Goal: Transaction & Acquisition: Purchase product/service

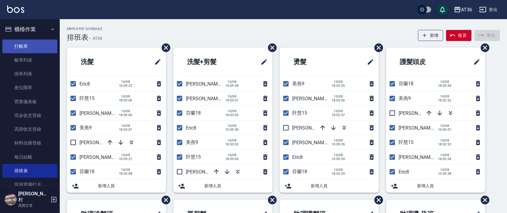
click at [44, 47] on link "打帳單" at bounding box center [29, 46] width 55 height 14
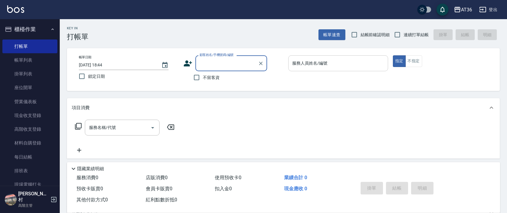
click at [294, 63] on input "服務人員姓名/編號" at bounding box center [338, 63] width 94 height 10
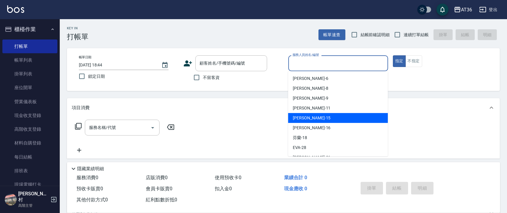
click at [309, 116] on div "[PERSON_NAME] -15" at bounding box center [338, 118] width 100 height 10
type input "阡慧-15"
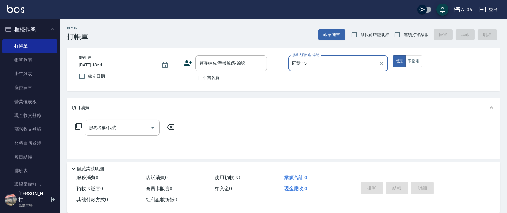
click at [195, 77] on input "不留客資" at bounding box center [196, 77] width 13 height 13
checkbox input "true"
click at [402, 34] on input "連續打單結帳" at bounding box center [397, 34] width 13 height 13
checkbox input "true"
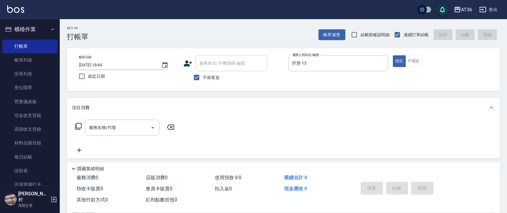
click at [78, 127] on icon at bounding box center [78, 125] width 7 height 7
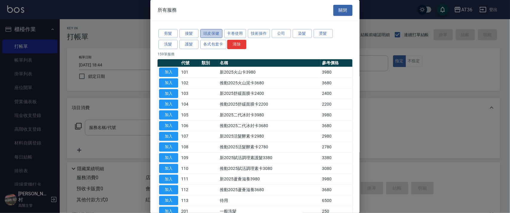
click at [209, 31] on button "頭皮保健" at bounding box center [211, 33] width 22 height 9
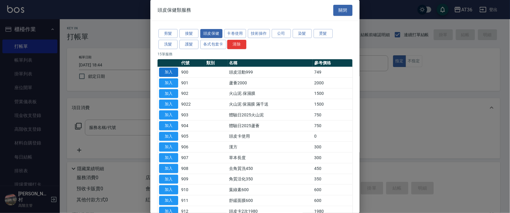
click at [163, 72] on button "加入" at bounding box center [168, 72] width 19 height 9
type input "頭皮活動999(900)"
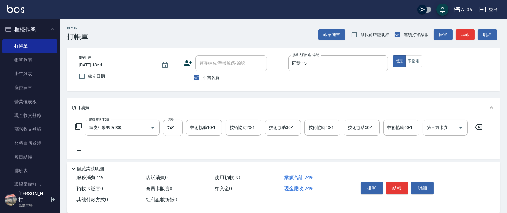
click at [78, 122] on icon at bounding box center [78, 125] width 7 height 7
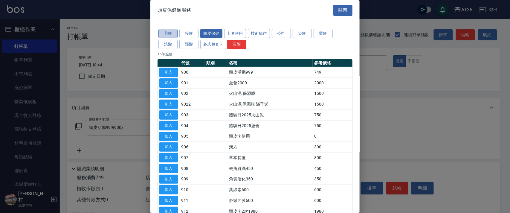
click at [164, 33] on button "剪髮" at bounding box center [167, 33] width 19 height 9
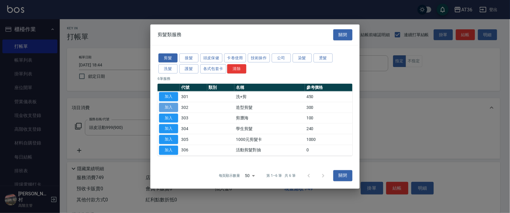
click at [169, 103] on button "加入" at bounding box center [168, 106] width 19 height 9
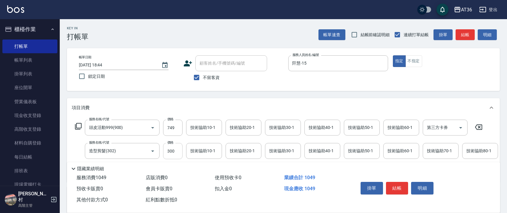
drag, startPoint x: 169, startPoint y: 154, endPoint x: 174, endPoint y: 155, distance: 5.4
click at [168, 155] on input "300" at bounding box center [172, 151] width 19 height 16
type input "280"
click at [398, 188] on button "結帳" at bounding box center [397, 188] width 22 height 13
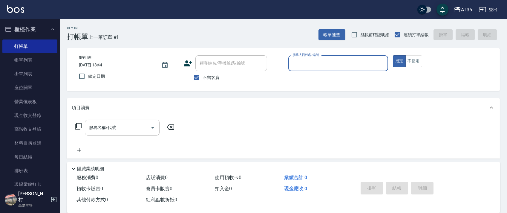
click at [297, 62] on input "服務人員姓名/編號" at bounding box center [338, 63] width 94 height 10
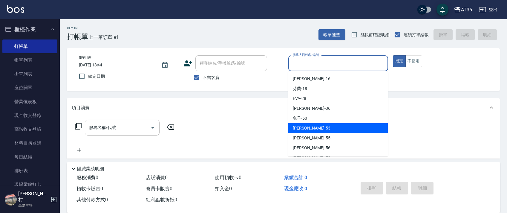
scroll to position [77, 0]
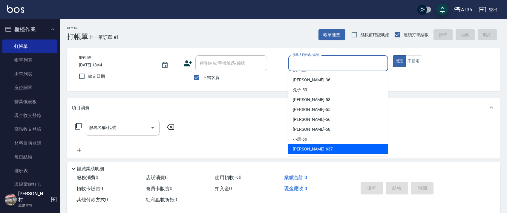
click at [307, 146] on span "憶琳 -637" at bounding box center [313, 149] width 40 height 6
type input "憶琳-637"
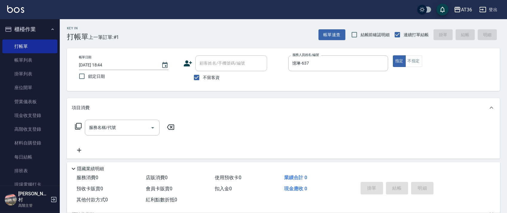
click at [80, 126] on icon at bounding box center [78, 125] width 7 height 7
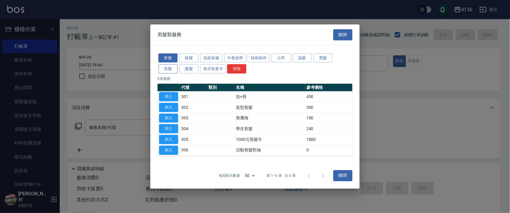
click at [165, 69] on button "洗髮" at bounding box center [167, 68] width 19 height 9
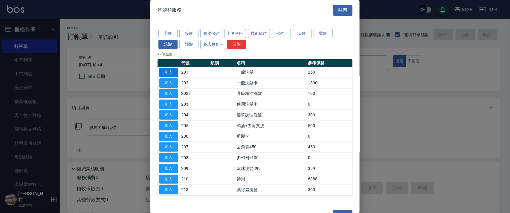
click at [168, 69] on button "加入" at bounding box center [168, 72] width 19 height 9
type input "一般洗髮(201)"
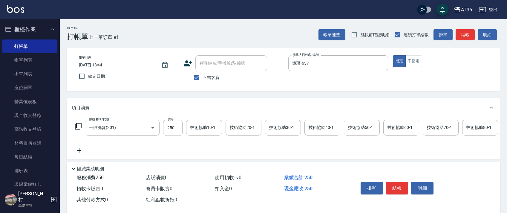
scroll to position [70, 0]
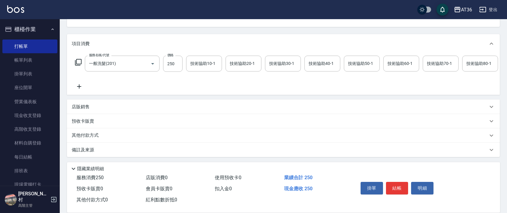
drag, startPoint x: 88, startPoint y: 103, endPoint x: 130, endPoint y: 114, distance: 43.5
click at [87, 104] on div "店販銷售" at bounding box center [283, 106] width 433 height 14
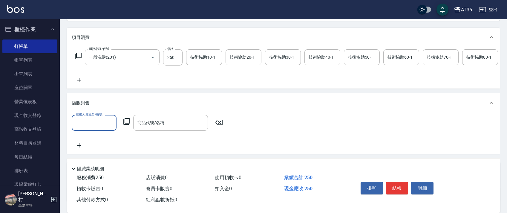
scroll to position [0, 0]
click at [84, 128] on input "服務人員姓名/編號" at bounding box center [93, 122] width 39 height 10
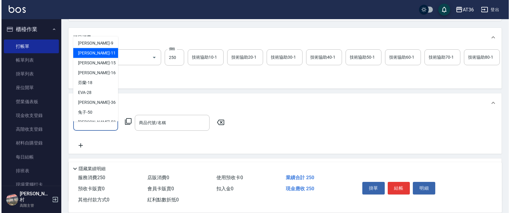
scroll to position [77, 0]
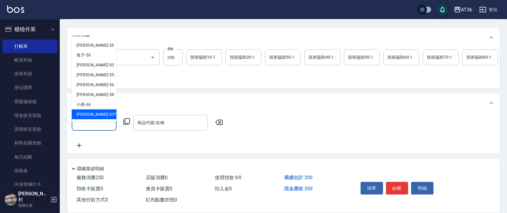
click at [98, 113] on div "憶琳 -637" at bounding box center [94, 114] width 45 height 10
type input "憶琳-637"
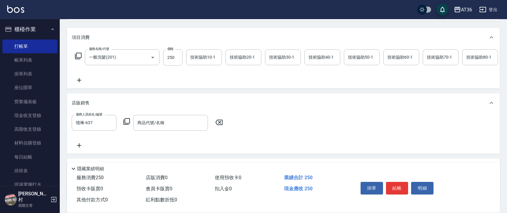
click at [125, 125] on icon at bounding box center [126, 121] width 7 height 7
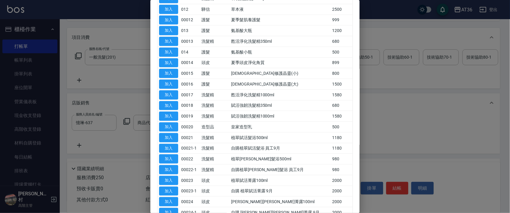
scroll to position [0, 0]
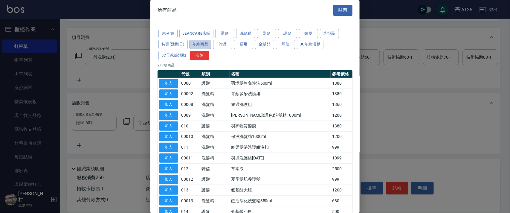
click at [194, 44] on button "年終商品" at bounding box center [200, 44] width 22 height 9
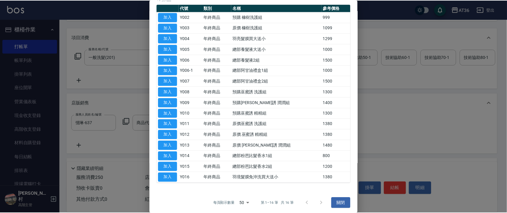
scroll to position [69, 0]
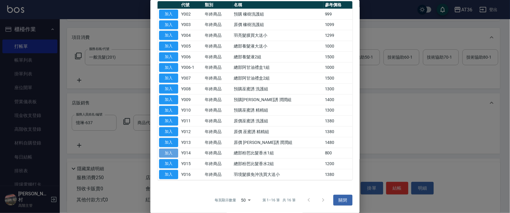
click at [174, 152] on button "加入" at bounding box center [168, 152] width 19 height 9
type input "總部粉芭比髮香水1組"
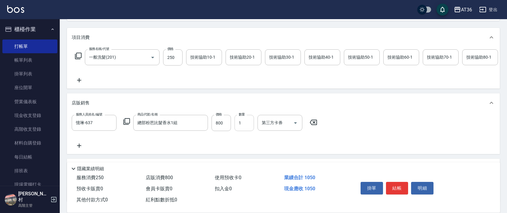
drag, startPoint x: 213, startPoint y: 131, endPoint x: 245, endPoint y: 128, distance: 31.8
click at [214, 131] on input "800" at bounding box center [221, 123] width 19 height 16
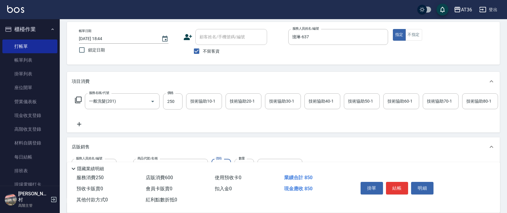
scroll to position [0, 0]
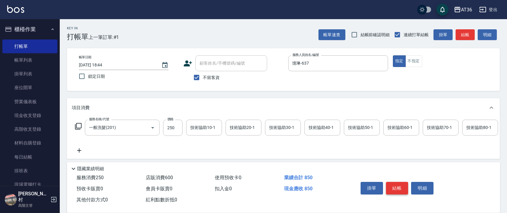
type input "600"
click at [395, 182] on button "結帳" at bounding box center [397, 188] width 22 height 13
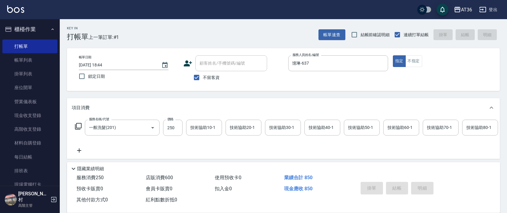
type input "[DATE] 18:45"
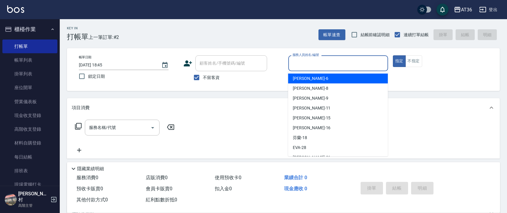
drag, startPoint x: 292, startPoint y: 66, endPoint x: 324, endPoint y: 90, distance: 39.1
click at [292, 67] on input "服務人員姓名/編號" at bounding box center [338, 63] width 94 height 10
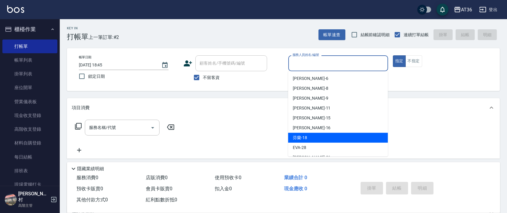
click at [302, 138] on span "芬蘭 -18" at bounding box center [300, 137] width 14 height 6
type input "芬蘭-18"
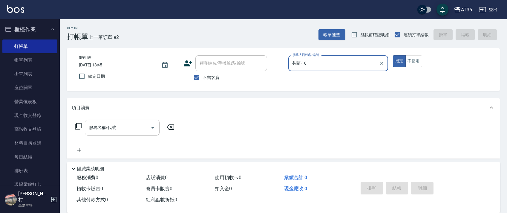
click at [79, 126] on icon at bounding box center [78, 125] width 7 height 7
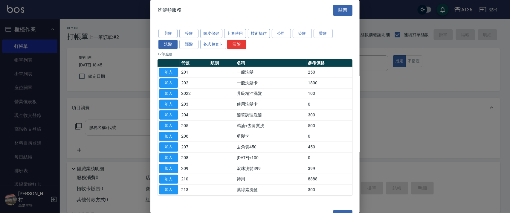
drag, startPoint x: 168, startPoint y: 31, endPoint x: 238, endPoint y: 65, distance: 77.5
click at [168, 31] on button "剪髮" at bounding box center [167, 33] width 19 height 9
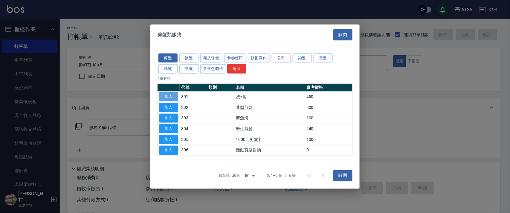
click at [171, 94] on button "加入" at bounding box center [168, 96] width 19 height 9
type input "洗+剪(301)"
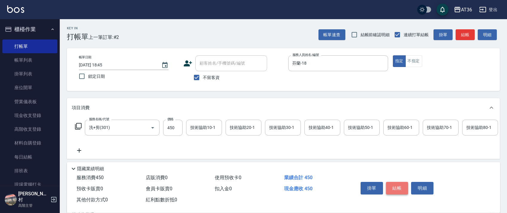
click at [394, 184] on button "結帳" at bounding box center [397, 188] width 22 height 13
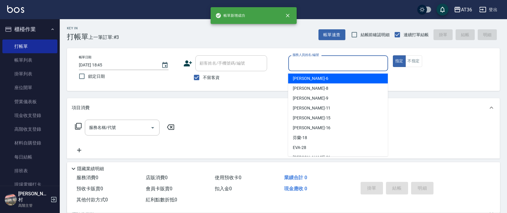
click at [291, 64] on input "服務人員姓名/編號" at bounding box center [338, 63] width 94 height 10
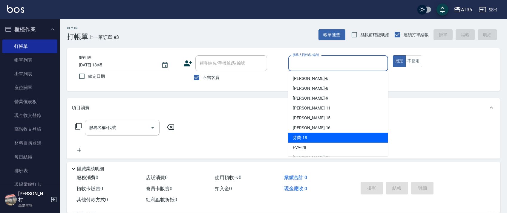
click at [307, 135] on div "芬蘭 -18" at bounding box center [338, 138] width 100 height 10
type input "芬蘭-18"
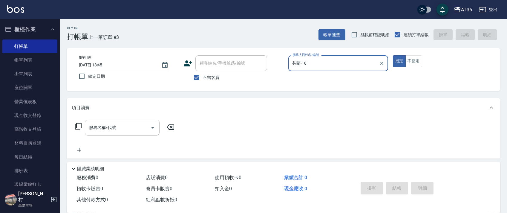
click at [75, 124] on icon at bounding box center [78, 126] width 7 height 7
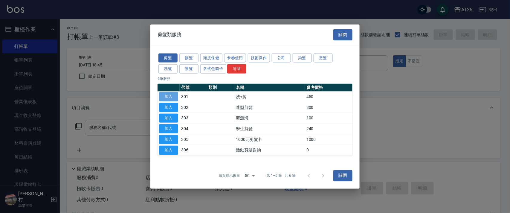
click at [169, 101] on button "加入" at bounding box center [168, 96] width 19 height 9
type input "洗+剪(301)"
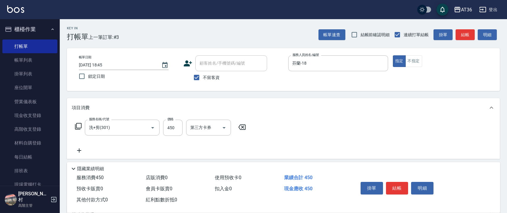
click at [170, 96] on div "Key In 打帳單 上一筆訂單:#3 帳單速查 結帳前確認明細 連續打單結帳 掛單 結帳 明細 帳單日期 [DATE] 18:45 鎖定日期 顧客姓名/手機…" at bounding box center [283, 148] width 447 height 258
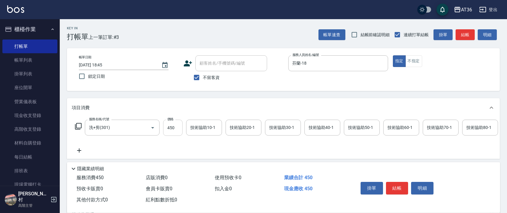
click at [175, 131] on input "450" at bounding box center [172, 127] width 19 height 16
type input "500"
click at [399, 187] on button "結帳" at bounding box center [397, 188] width 22 height 13
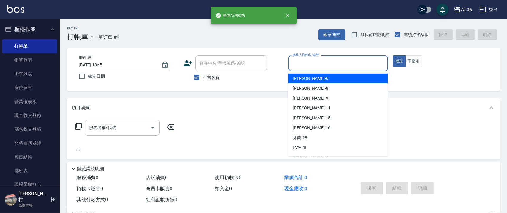
drag, startPoint x: 293, startPoint y: 63, endPoint x: 323, endPoint y: 90, distance: 39.7
click at [293, 63] on input "服務人員姓名/編號" at bounding box center [338, 63] width 94 height 10
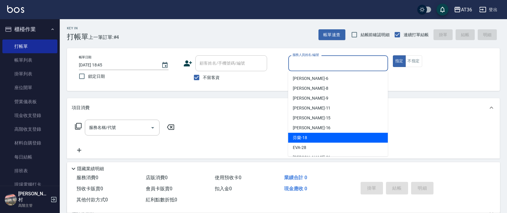
click at [308, 134] on div "芬蘭 -18" at bounding box center [338, 138] width 100 height 10
type input "芬蘭-18"
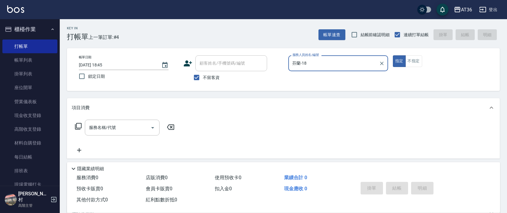
click at [76, 128] on icon at bounding box center [78, 125] width 7 height 7
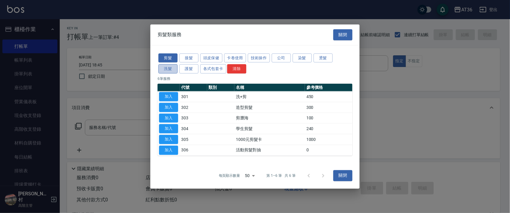
click at [169, 69] on button "洗髮" at bounding box center [167, 68] width 19 height 9
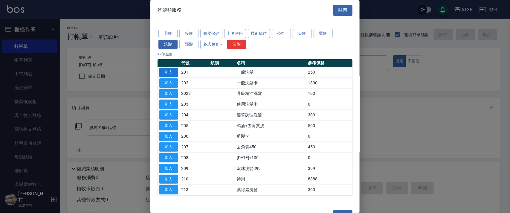
click at [171, 72] on button "加入" at bounding box center [168, 72] width 19 height 9
type input "一般洗髮(201)"
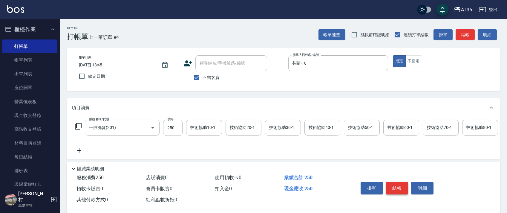
click at [402, 186] on button "結帳" at bounding box center [397, 188] width 22 height 13
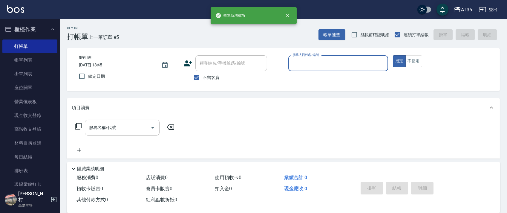
click at [299, 64] on input "服務人員姓名/編號" at bounding box center [338, 63] width 94 height 10
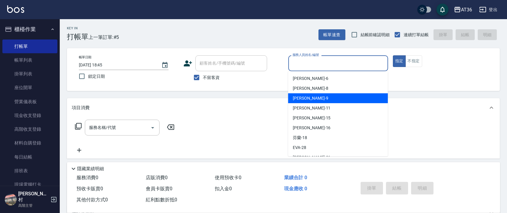
click at [304, 97] on span "美燕 -9" at bounding box center [310, 98] width 35 height 6
type input "美燕-9"
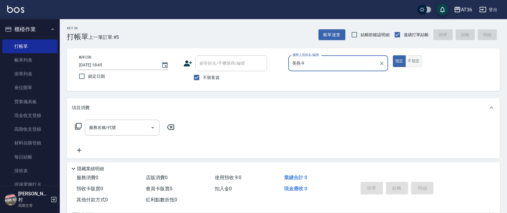
click at [417, 61] on button "不指定" at bounding box center [413, 61] width 17 height 12
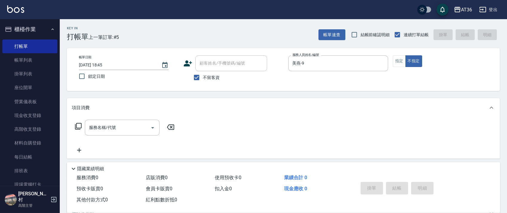
click at [77, 126] on icon at bounding box center [78, 125] width 7 height 7
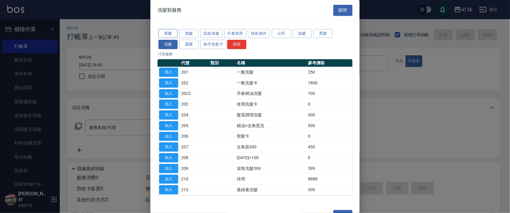
click at [165, 33] on button "剪髮" at bounding box center [167, 33] width 19 height 9
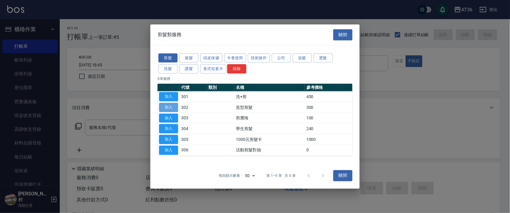
click at [171, 109] on button "加入" at bounding box center [168, 106] width 19 height 9
type input "造型剪髮(302)"
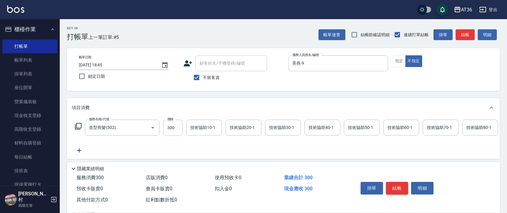
click at [391, 187] on button "結帳" at bounding box center [397, 188] width 22 height 13
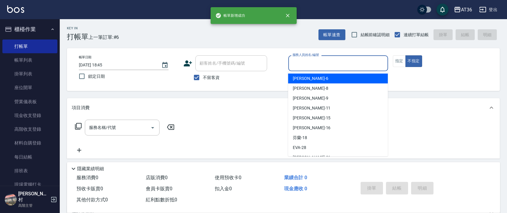
drag, startPoint x: 291, startPoint y: 62, endPoint x: 290, endPoint y: 66, distance: 3.3
click at [291, 63] on input "服務人員姓名/編號" at bounding box center [338, 63] width 94 height 10
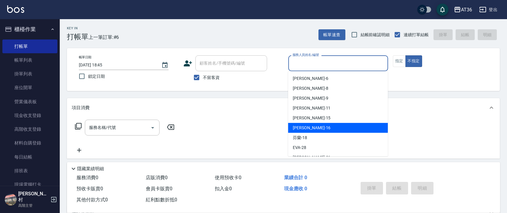
click at [291, 127] on div "[PERSON_NAME] -16" at bounding box center [338, 128] width 100 height 10
type input "[PERSON_NAME]-16"
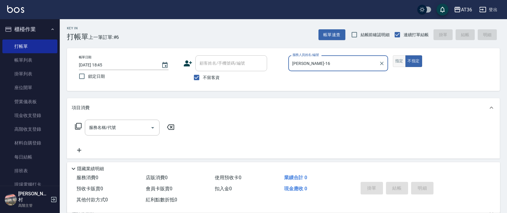
click at [397, 66] on button "指定" at bounding box center [399, 61] width 13 height 12
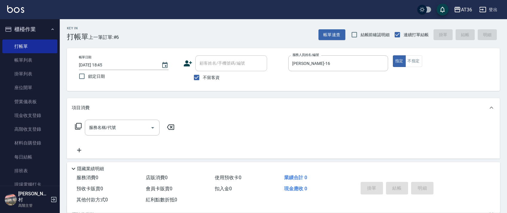
drag, startPoint x: 78, startPoint y: 128, endPoint x: 81, endPoint y: 127, distance: 3.1
click at [81, 127] on icon at bounding box center [78, 126] width 7 height 7
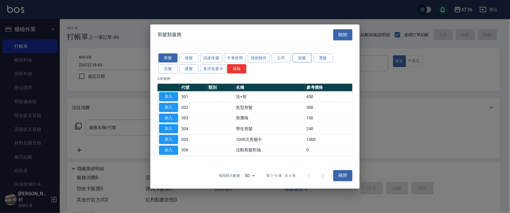
click at [302, 57] on button "染髮" at bounding box center [301, 57] width 19 height 9
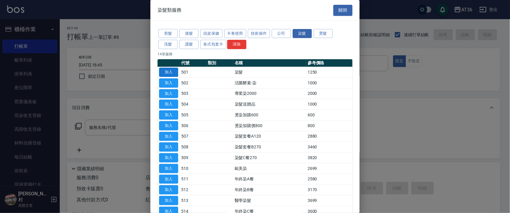
click at [167, 73] on button "加入" at bounding box center [168, 72] width 19 height 9
type input "染髮(501)"
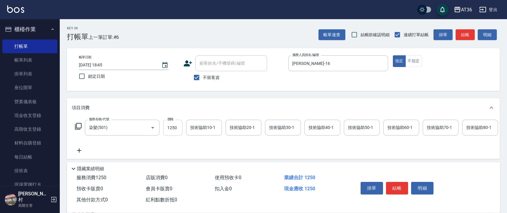
click at [176, 130] on input "1250" at bounding box center [172, 127] width 19 height 16
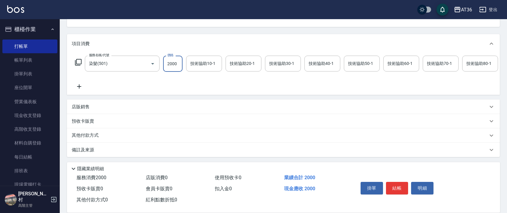
type input "2000"
drag, startPoint x: 94, startPoint y: 136, endPoint x: 106, endPoint y: 125, distance: 16.5
click at [94, 136] on p "其他付款方式" at bounding box center [87, 135] width 30 height 7
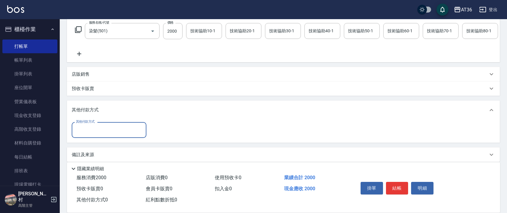
scroll to position [108, 0]
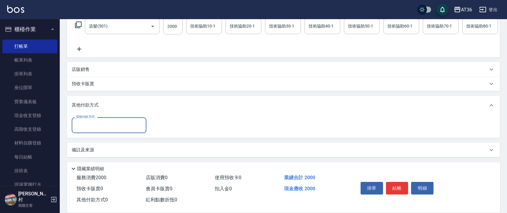
click at [103, 123] on input "其他付款方式" at bounding box center [108, 125] width 69 height 10
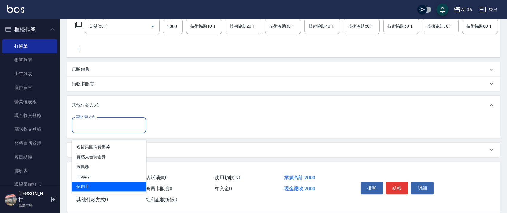
drag, startPoint x: 86, startPoint y: 178, endPoint x: 141, endPoint y: 114, distance: 84.2
click at [87, 181] on span "信用卡" at bounding box center [109, 186] width 75 height 10
type input "信用卡"
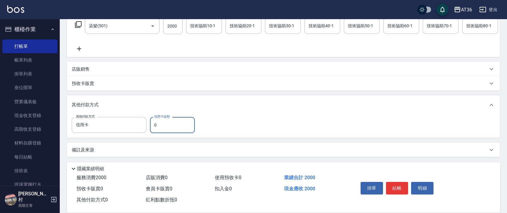
click at [152, 128] on input "0" at bounding box center [172, 125] width 45 height 16
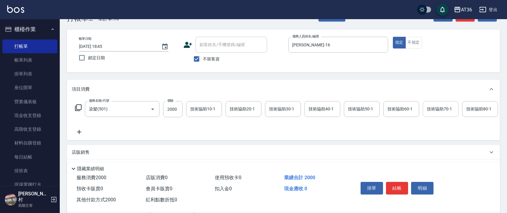
scroll to position [0, 0]
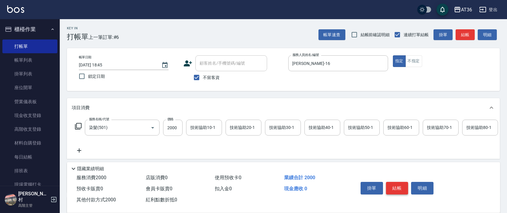
type input "2000"
drag, startPoint x: 401, startPoint y: 184, endPoint x: 399, endPoint y: 180, distance: 4.4
click at [400, 184] on button "結帳" at bounding box center [397, 188] width 22 height 13
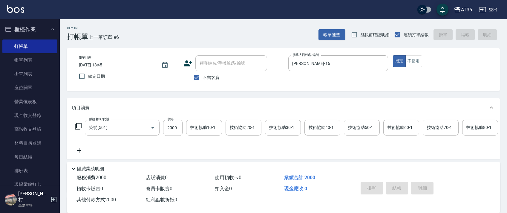
type input "[DATE] 18:46"
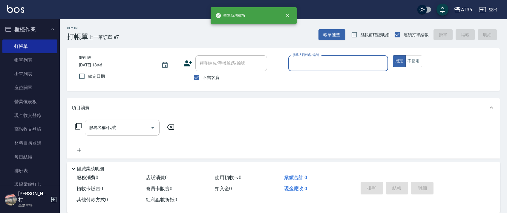
click at [302, 64] on input "服務人員姓名/編號" at bounding box center [338, 63] width 94 height 10
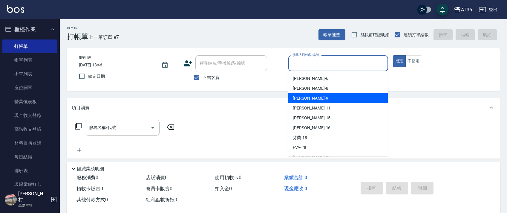
click at [316, 98] on div "美燕 -9" at bounding box center [338, 98] width 100 height 10
type input "美燕-9"
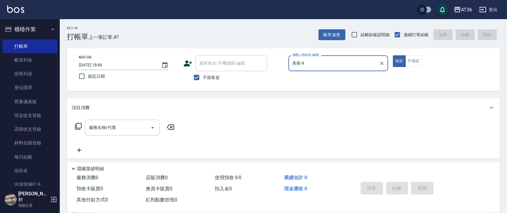
click at [76, 125] on icon at bounding box center [78, 125] width 7 height 7
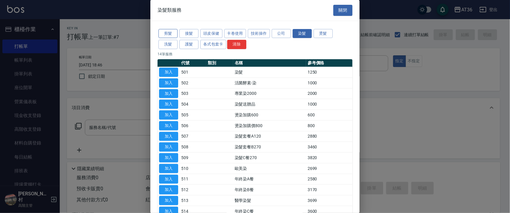
click at [171, 33] on button "剪髮" at bounding box center [167, 33] width 19 height 9
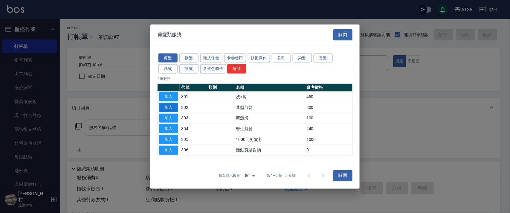
click at [168, 107] on button "加入" at bounding box center [168, 106] width 19 height 9
type input "造型剪髮(302)"
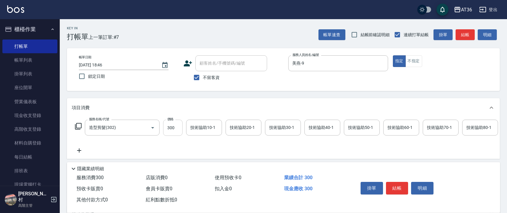
drag, startPoint x: 170, startPoint y: 128, endPoint x: 178, endPoint y: 129, distance: 7.9
click at [170, 129] on input "300" at bounding box center [172, 127] width 19 height 16
type input "280"
click at [399, 188] on button "結帳" at bounding box center [397, 188] width 22 height 13
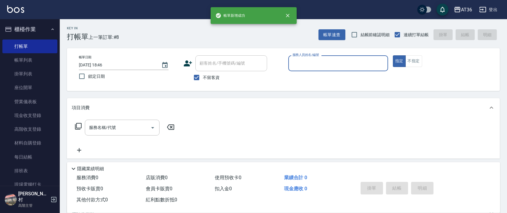
drag, startPoint x: 302, startPoint y: 65, endPoint x: 302, endPoint y: 68, distance: 3.3
click at [302, 68] on input "服務人員姓名/編號" at bounding box center [338, 63] width 94 height 10
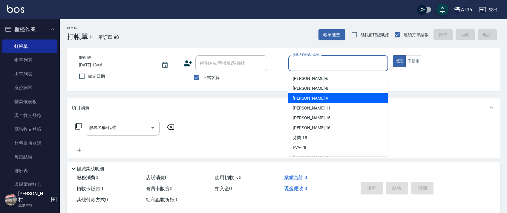
drag, startPoint x: 317, startPoint y: 94, endPoint x: 286, endPoint y: 84, distance: 33.0
click at [318, 94] on div "美燕 -9" at bounding box center [338, 98] width 100 height 10
type input "美燕-9"
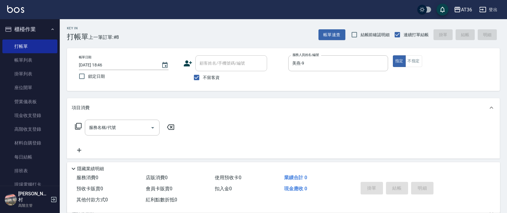
click at [80, 125] on icon at bounding box center [78, 125] width 7 height 7
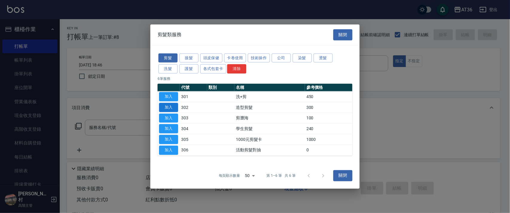
click at [168, 105] on button "加入" at bounding box center [168, 106] width 19 height 9
type input "造型剪髮(302)"
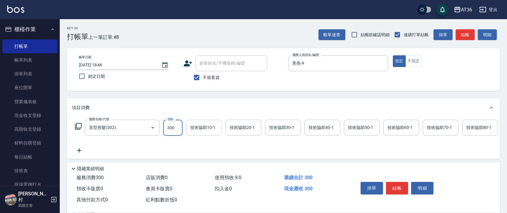
drag, startPoint x: 171, startPoint y: 126, endPoint x: 187, endPoint y: 122, distance: 16.5
click at [172, 127] on input "300" at bounding box center [172, 127] width 19 height 16
type input "280"
click at [391, 186] on button "結帳" at bounding box center [397, 188] width 22 height 13
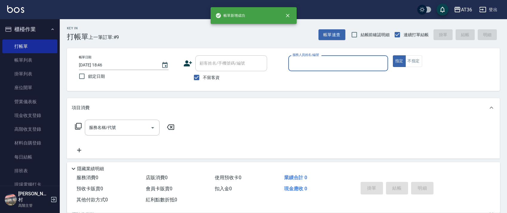
click at [302, 69] on div "服務人員姓名/編號" at bounding box center [338, 63] width 100 height 16
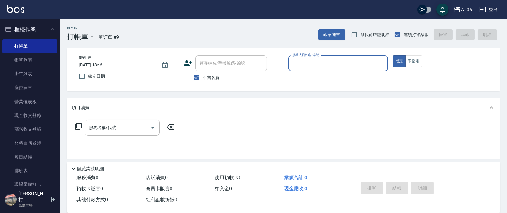
click at [296, 62] on input "服務人員姓名/編號" at bounding box center [338, 63] width 94 height 10
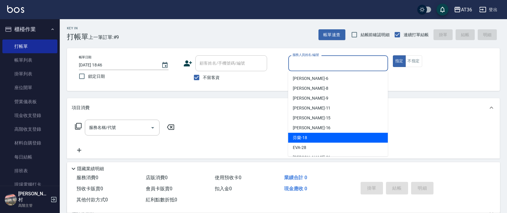
drag, startPoint x: 304, startPoint y: 135, endPoint x: 257, endPoint y: 107, distance: 55.3
click at [304, 134] on span "芬蘭 -18" at bounding box center [300, 137] width 14 height 6
type input "芬蘭-18"
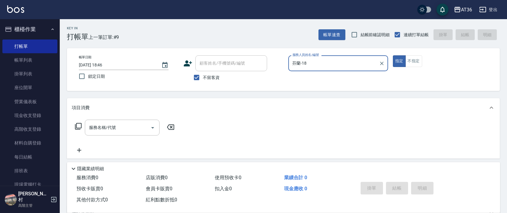
click at [77, 127] on icon at bounding box center [78, 125] width 7 height 7
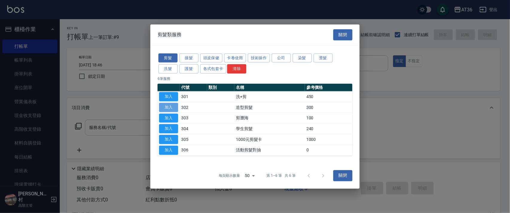
click at [166, 106] on button "加入" at bounding box center [168, 106] width 19 height 9
type input "造型剪髮(302)"
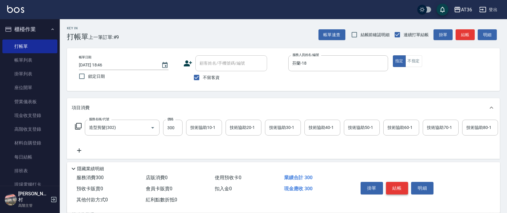
click at [399, 186] on button "結帳" at bounding box center [397, 188] width 22 height 13
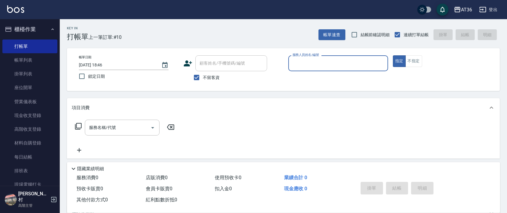
drag, startPoint x: 295, startPoint y: 64, endPoint x: 307, endPoint y: 71, distance: 13.8
click at [295, 64] on input "服務人員姓名/編號" at bounding box center [338, 63] width 94 height 10
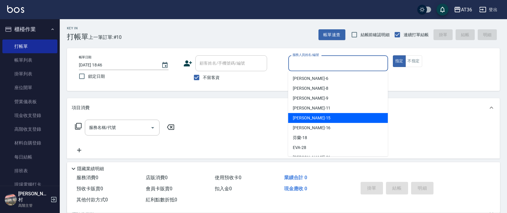
drag, startPoint x: 294, startPoint y: 117, endPoint x: 330, endPoint y: 105, distance: 38.2
click at [295, 117] on span "[PERSON_NAME] -15" at bounding box center [312, 118] width 38 height 6
type input "阡慧-15"
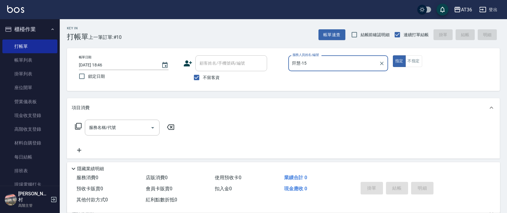
click at [76, 122] on icon at bounding box center [78, 125] width 7 height 7
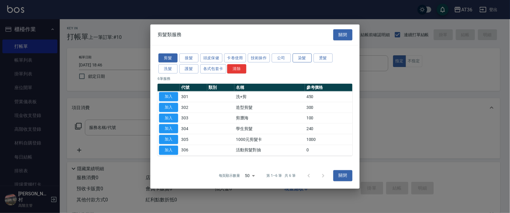
click at [295, 60] on button "染髮" at bounding box center [301, 57] width 19 height 9
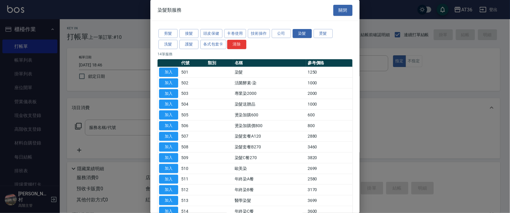
drag, startPoint x: 169, startPoint y: 71, endPoint x: 193, endPoint y: 117, distance: 51.6
click at [169, 72] on button "加入" at bounding box center [168, 72] width 19 height 9
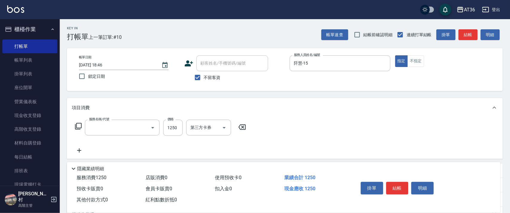
type input "染髮(501)"
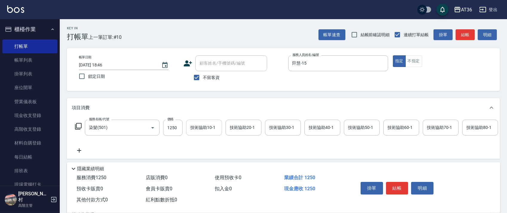
drag, startPoint x: 165, startPoint y: 131, endPoint x: 188, endPoint y: 129, distance: 22.5
click at [166, 131] on input "1250" at bounding box center [172, 127] width 19 height 16
type input "1200"
click at [399, 183] on button "結帳" at bounding box center [397, 188] width 22 height 13
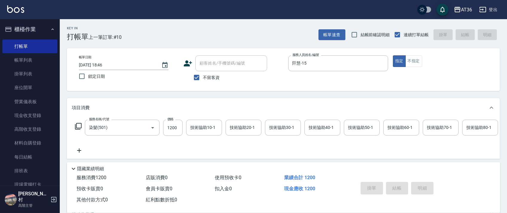
type input "[DATE] 18:47"
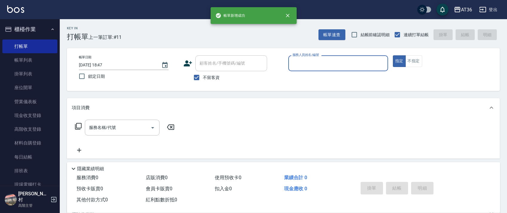
click at [290, 61] on div "服務人員姓名/編號" at bounding box center [338, 63] width 100 height 16
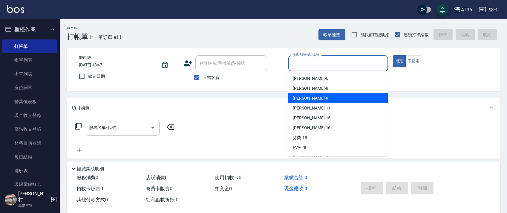
click at [302, 96] on span "美燕 -9" at bounding box center [310, 98] width 35 height 6
type input "美燕-9"
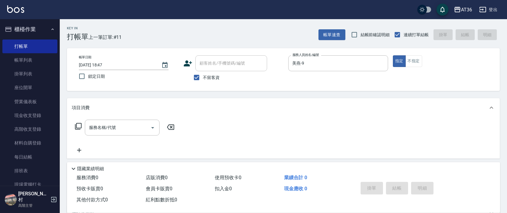
click at [77, 130] on div "服務名稱/代號 服務名稱/代號" at bounding box center [125, 127] width 106 height 16
click at [76, 126] on icon at bounding box center [78, 125] width 7 height 7
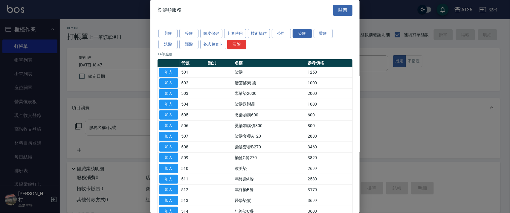
drag, startPoint x: 166, startPoint y: 31, endPoint x: 224, endPoint y: 55, distance: 62.4
click at [166, 33] on button "剪髮" at bounding box center [167, 33] width 19 height 9
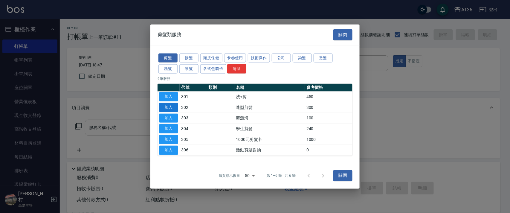
click at [170, 107] on button "加入" at bounding box center [168, 106] width 19 height 9
type input "造型剪髮(302)"
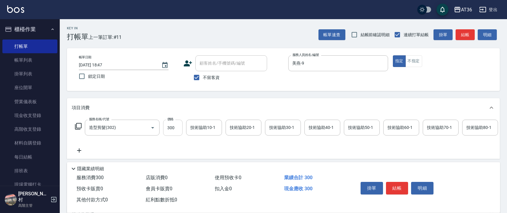
click at [169, 129] on input "300" at bounding box center [172, 127] width 19 height 16
type input "280"
click at [396, 183] on button "結帳" at bounding box center [397, 188] width 22 height 13
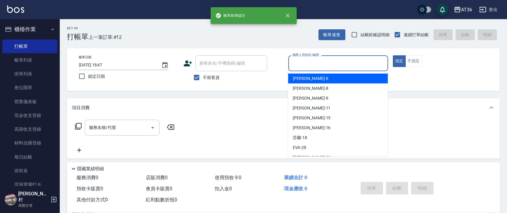
click at [292, 65] on input "服務人員姓名/編號" at bounding box center [338, 63] width 94 height 10
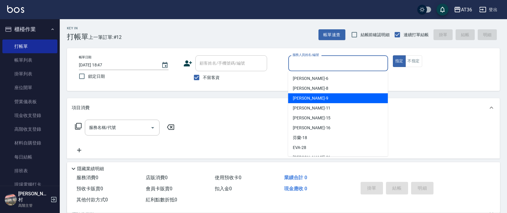
click at [294, 98] on span "美燕 -9" at bounding box center [310, 98] width 35 height 6
type input "美燕-9"
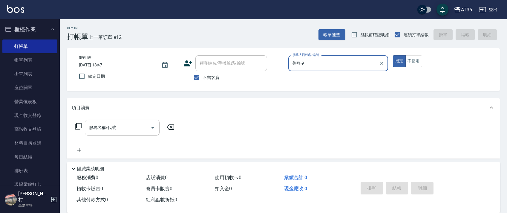
click at [75, 126] on icon at bounding box center [78, 126] width 7 height 7
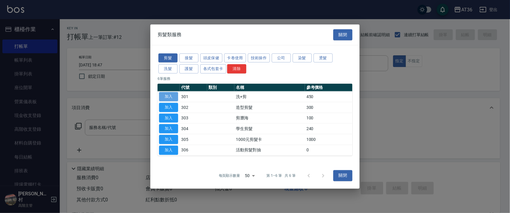
click at [164, 96] on button "加入" at bounding box center [168, 96] width 19 height 9
type input "洗+剪(301)"
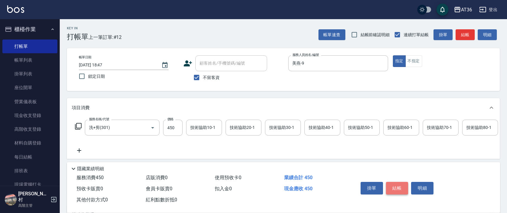
click at [396, 186] on button "結帳" at bounding box center [397, 188] width 22 height 13
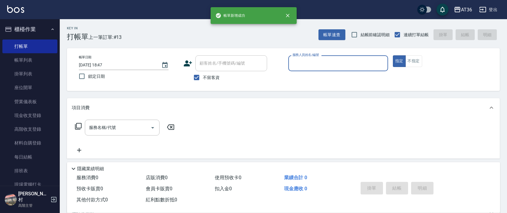
drag, startPoint x: 298, startPoint y: 63, endPoint x: 306, endPoint y: 71, distance: 11.0
click at [298, 63] on input "服務人員姓名/編號" at bounding box center [338, 63] width 94 height 10
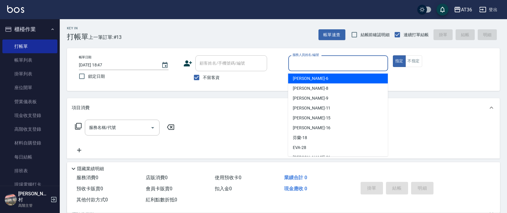
drag, startPoint x: 307, startPoint y: 80, endPoint x: 319, endPoint y: 88, distance: 14.5
click at [310, 85] on ul "[PERSON_NAME] -6 [PERSON_NAME] -8 美燕 -9 [PERSON_NAME] -11 [PERSON_NAME] -15 [PE…" at bounding box center [338, 113] width 100 height 85
click at [301, 79] on span "[PERSON_NAME] -6" at bounding box center [310, 78] width 35 height 6
type input "[PERSON_NAME]-6"
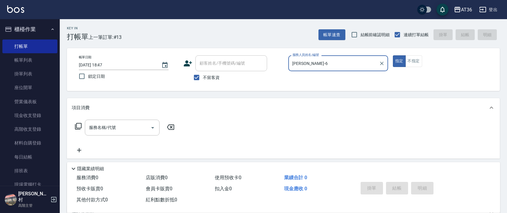
click at [78, 126] on icon at bounding box center [78, 125] width 7 height 7
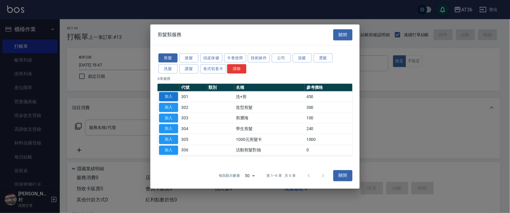
click at [166, 95] on button "加入" at bounding box center [168, 96] width 19 height 9
type input "洗+剪(301)"
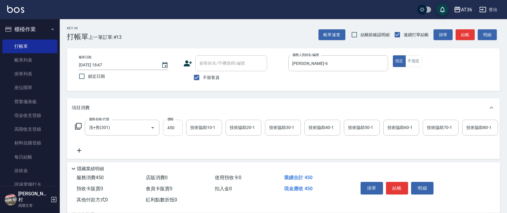
drag, startPoint x: 171, startPoint y: 126, endPoint x: 176, endPoint y: 126, distance: 5.4
click at [171, 126] on input "450" at bounding box center [172, 127] width 19 height 16
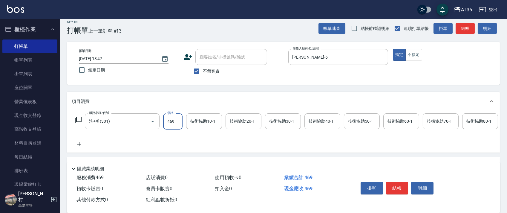
scroll to position [70, 0]
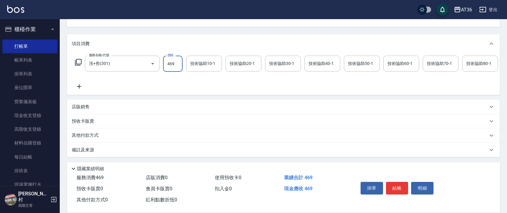
type input "469"
click at [94, 134] on p "其他付款方式" at bounding box center [87, 135] width 30 height 7
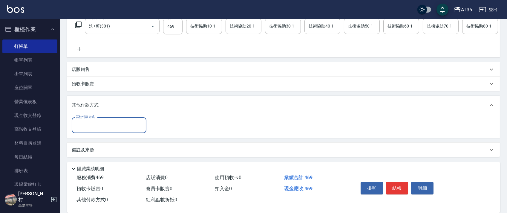
scroll to position [108, 0]
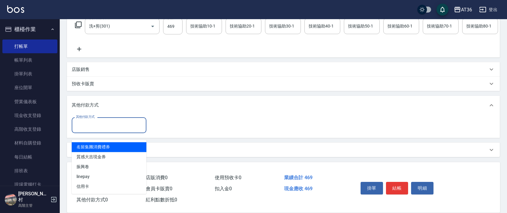
click at [104, 129] on input "其他付款方式" at bounding box center [108, 125] width 69 height 10
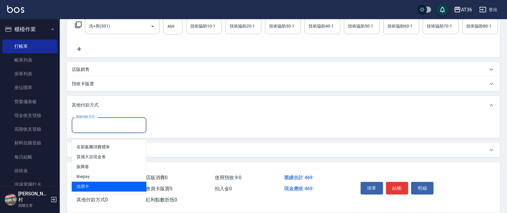
click at [86, 181] on span "信用卡" at bounding box center [109, 186] width 75 height 10
type input "信用卡"
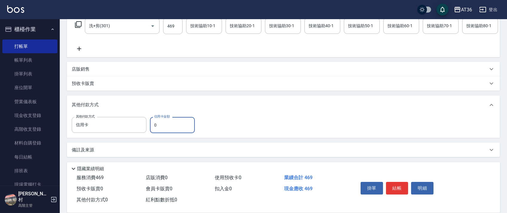
click at [152, 128] on input "0" at bounding box center [172, 125] width 45 height 16
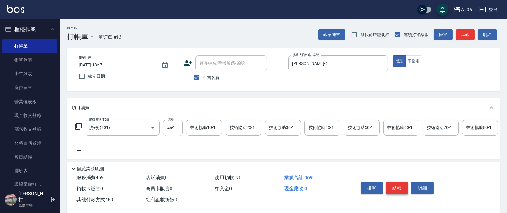
type input "469"
drag, startPoint x: 397, startPoint y: 184, endPoint x: 408, endPoint y: 157, distance: 29.0
click at [396, 184] on button "結帳" at bounding box center [397, 188] width 22 height 13
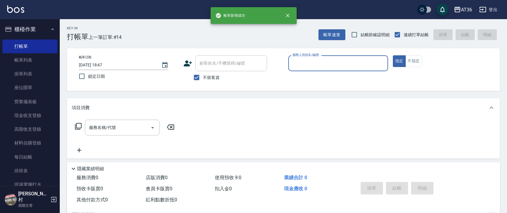
click at [296, 60] on input "服務人員姓名/編號" at bounding box center [338, 63] width 94 height 10
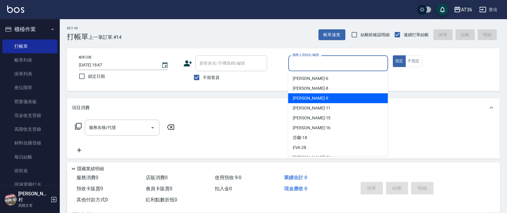
click at [305, 96] on div "美燕 -9" at bounding box center [338, 98] width 100 height 10
type input "美燕-9"
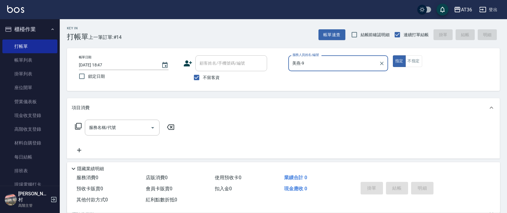
click at [79, 126] on icon at bounding box center [78, 125] width 7 height 7
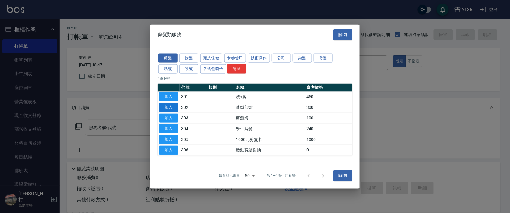
click at [170, 107] on button "加入" at bounding box center [168, 106] width 19 height 9
type input "造型剪髮(302)"
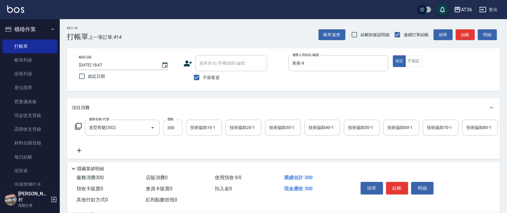
click at [167, 129] on input "300" at bounding box center [172, 127] width 19 height 16
type input "260"
click at [395, 188] on button "結帳" at bounding box center [397, 188] width 22 height 13
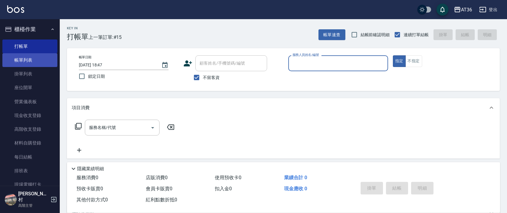
click at [25, 63] on link "帳單列表" at bounding box center [29, 60] width 55 height 14
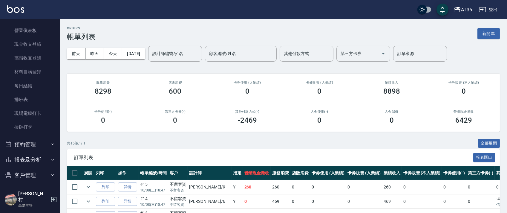
scroll to position [131, 0]
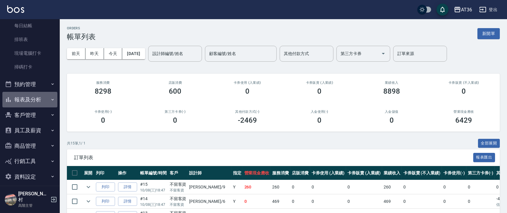
click at [30, 100] on button "報表及分析" at bounding box center [29, 100] width 55 height 16
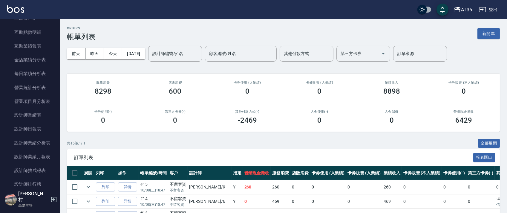
scroll to position [330, 0]
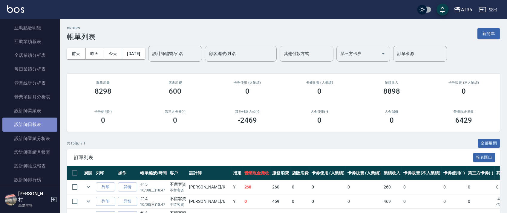
click at [34, 126] on link "設計師日報表" at bounding box center [29, 124] width 55 height 14
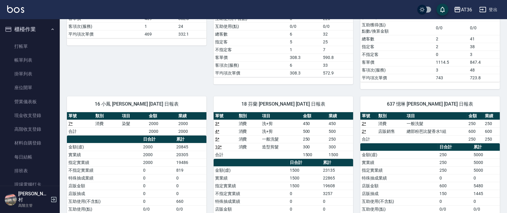
scroll to position [199, 0]
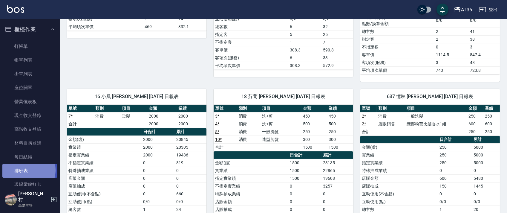
click at [26, 170] on link "排班表" at bounding box center [29, 171] width 55 height 14
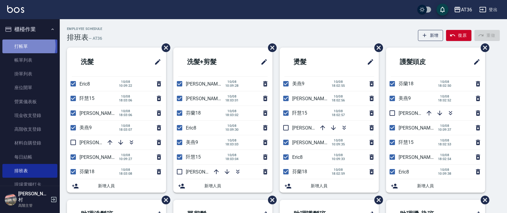
click at [24, 46] on link "打帳單" at bounding box center [29, 46] width 55 height 14
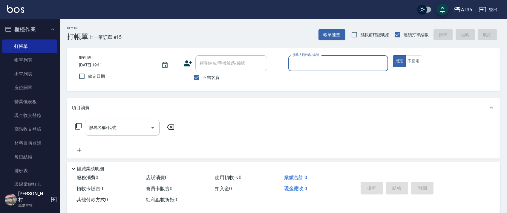
click at [297, 68] on input "服務人員姓名/編號" at bounding box center [338, 63] width 94 height 10
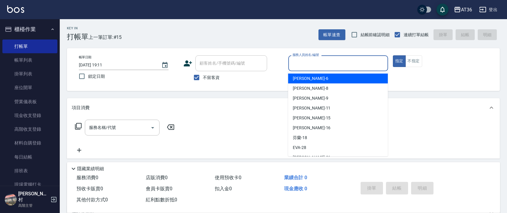
click at [308, 77] on div "[PERSON_NAME] -6" at bounding box center [338, 78] width 100 height 10
type input "[PERSON_NAME]-6"
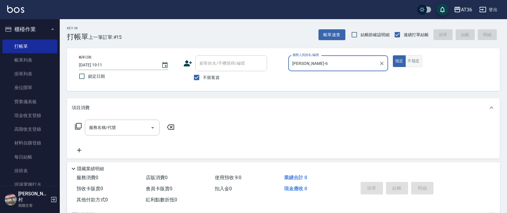
click at [415, 58] on button "不指定" at bounding box center [413, 61] width 17 height 12
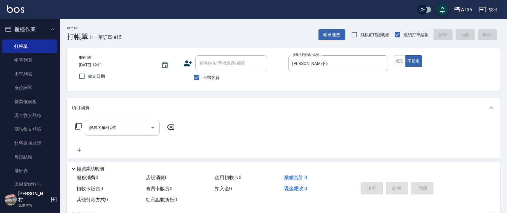
click at [76, 126] on icon at bounding box center [78, 125] width 7 height 7
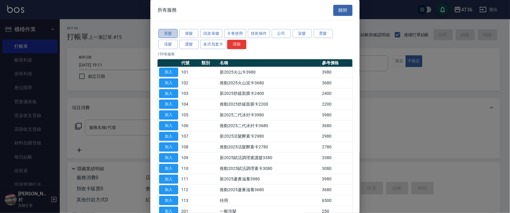
drag, startPoint x: 171, startPoint y: 35, endPoint x: 266, endPoint y: 73, distance: 102.6
click at [171, 36] on button "剪髮" at bounding box center [167, 33] width 19 height 9
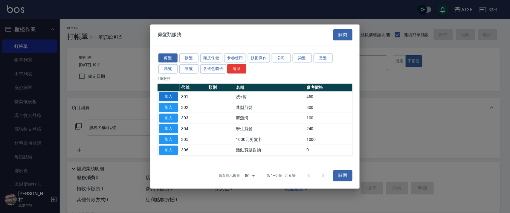
click at [170, 96] on button "加入" at bounding box center [168, 96] width 19 height 9
type input "洗+剪(301)"
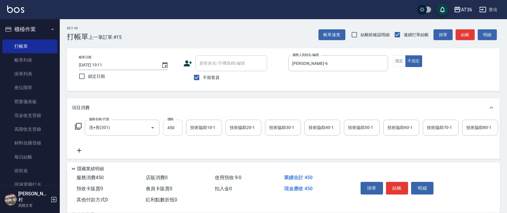
click at [170, 126] on input "450" at bounding box center [172, 127] width 19 height 16
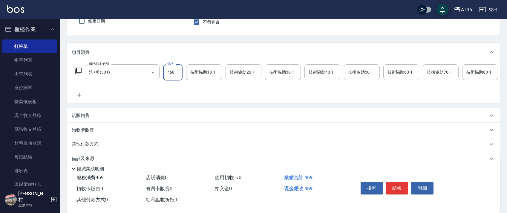
scroll to position [70, 0]
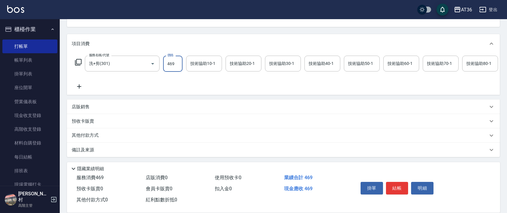
type input "469"
click at [96, 139] on div "其他付款方式" at bounding box center [283, 135] width 433 height 14
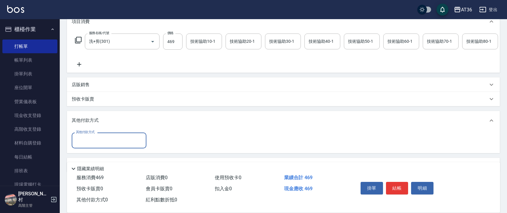
scroll to position [108, 0]
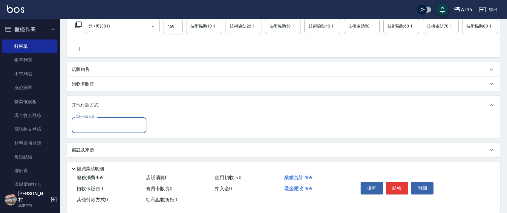
click at [98, 125] on input "其他付款方式" at bounding box center [108, 125] width 69 height 10
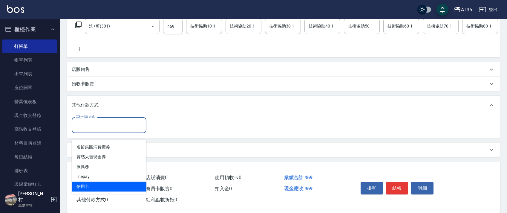
click at [82, 181] on span "信用卡" at bounding box center [109, 186] width 75 height 10
type input "信用卡"
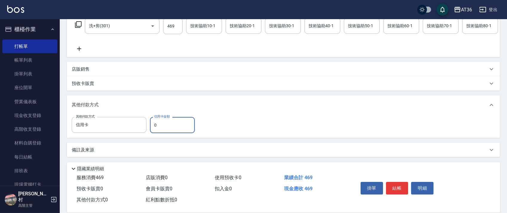
click at [152, 130] on input "0" at bounding box center [172, 125] width 45 height 16
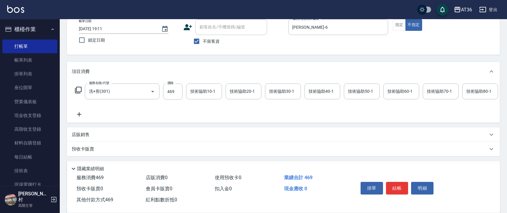
scroll to position [0, 0]
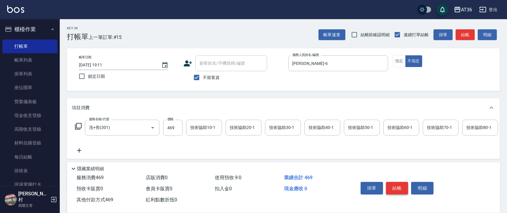
type input "469"
drag, startPoint x: 392, startPoint y: 183, endPoint x: 382, endPoint y: 149, distance: 34.8
click at [393, 182] on button "結帳" at bounding box center [397, 188] width 22 height 13
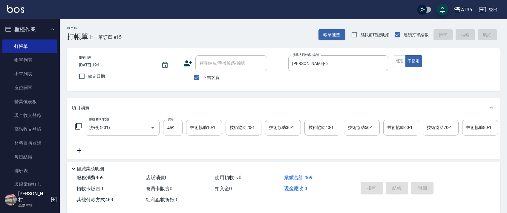
type input "[DATE] 19:12"
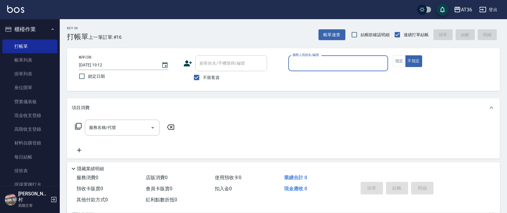
click at [301, 62] on input "服務人員姓名/編號" at bounding box center [338, 63] width 94 height 10
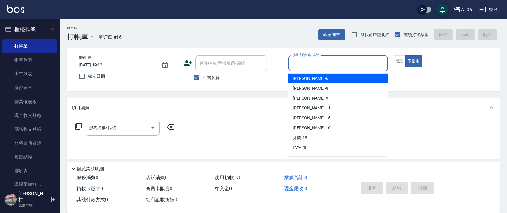
drag, startPoint x: 310, startPoint y: 78, endPoint x: 370, endPoint y: 62, distance: 62.3
click at [310, 78] on div "[PERSON_NAME] -6" at bounding box center [338, 78] width 100 height 10
type input "[PERSON_NAME]-6"
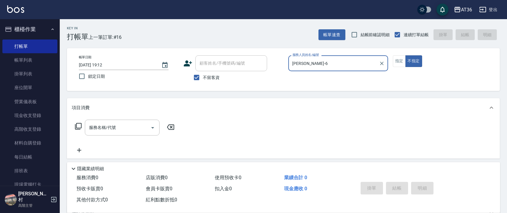
click at [79, 126] on icon at bounding box center [78, 125] width 7 height 7
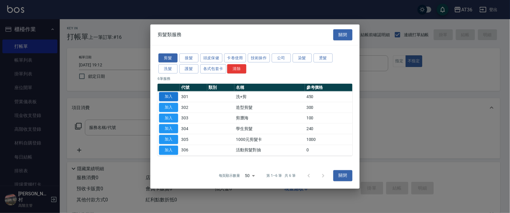
click at [175, 96] on button "加入" at bounding box center [168, 96] width 19 height 9
type input "洗+剪(301)"
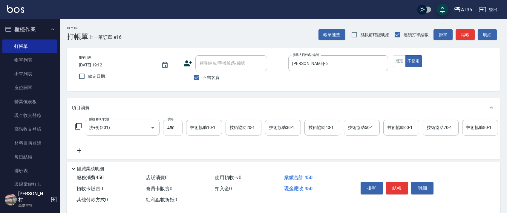
click at [171, 126] on input "450" at bounding box center [172, 127] width 19 height 16
type input "469"
click at [312, 125] on div "技術協助40-1 技術協助40-1" at bounding box center [322, 127] width 36 height 16
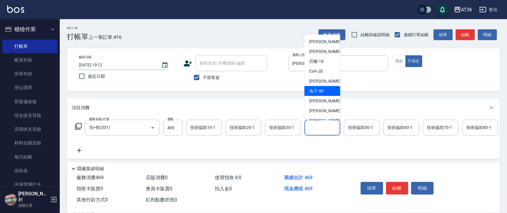
scroll to position [77, 0]
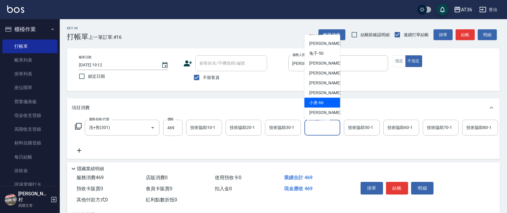
click at [320, 103] on span "小唐 -66" at bounding box center [316, 102] width 14 height 6
type input "小唐-66"
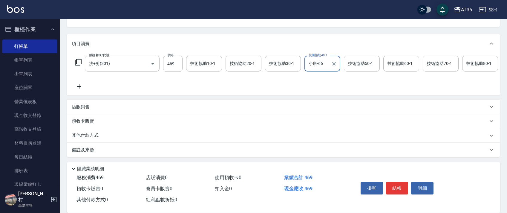
scroll to position [70, 0]
click at [91, 136] on p "其他付款方式" at bounding box center [87, 135] width 30 height 7
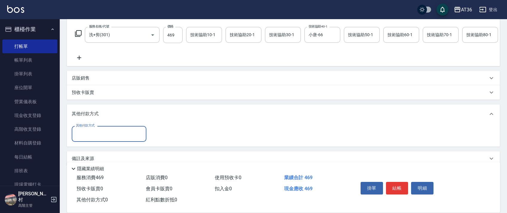
scroll to position [108, 0]
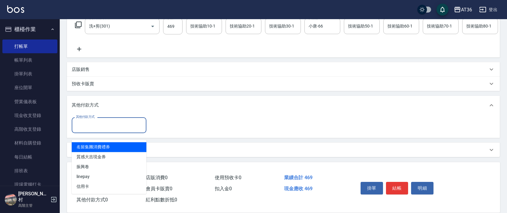
click at [104, 124] on input "其他付款方式" at bounding box center [108, 125] width 69 height 10
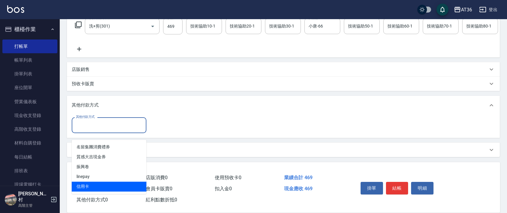
click at [94, 181] on span "信用卡" at bounding box center [109, 186] width 75 height 10
type input "信用卡"
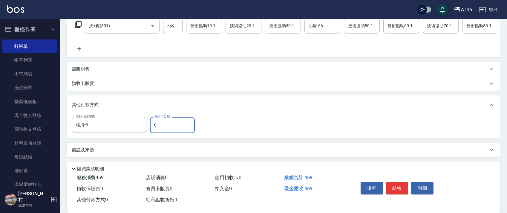
click at [152, 127] on input "0" at bounding box center [172, 125] width 45 height 16
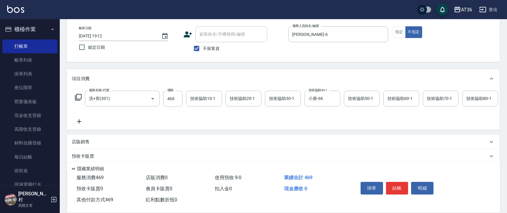
scroll to position [0, 0]
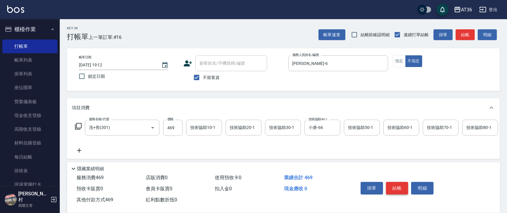
type input "469"
drag, startPoint x: 397, startPoint y: 184, endPoint x: 395, endPoint y: 179, distance: 5.8
click at [397, 184] on button "結帳" at bounding box center [397, 188] width 22 height 13
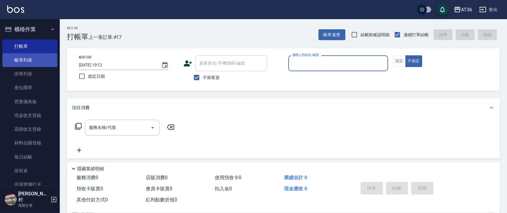
click at [25, 61] on link "帳單列表" at bounding box center [29, 60] width 55 height 14
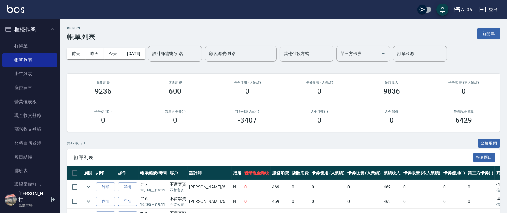
click at [128, 201] on link "詳情" at bounding box center [127, 201] width 19 height 9
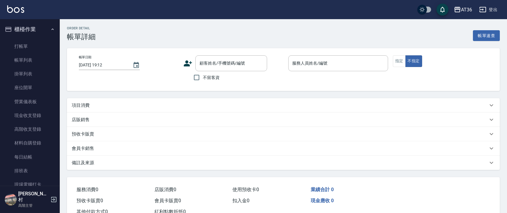
type input "[DATE] 19:11"
checkbox input "true"
type input "[PERSON_NAME]-6"
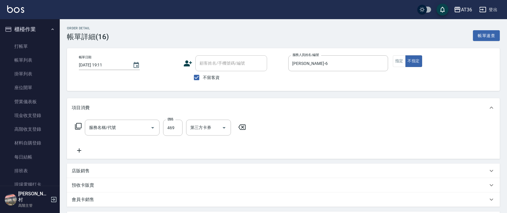
type input "洗+剪(301)"
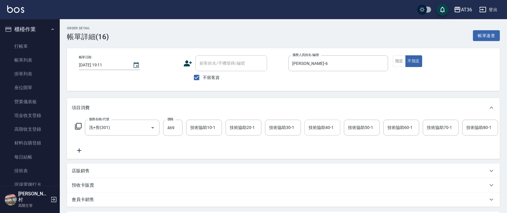
click at [315, 127] on div "技術協助40-1 技術協助40-1" at bounding box center [322, 127] width 36 height 16
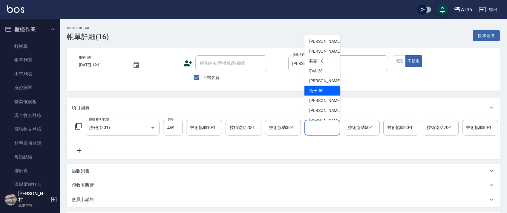
scroll to position [77, 0]
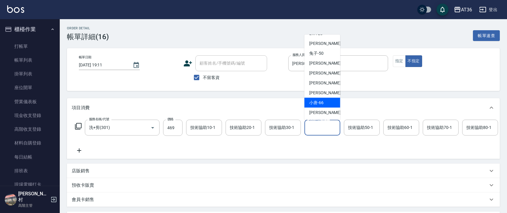
drag, startPoint x: 331, startPoint y: 104, endPoint x: 465, endPoint y: 143, distance: 139.8
click at [331, 104] on div "小唐 -66" at bounding box center [322, 103] width 36 height 10
type input "小唐-66"
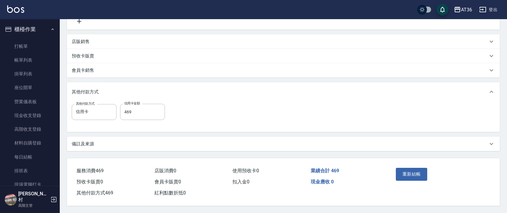
scroll to position [137, 0]
click at [414, 173] on button "重新結帳" at bounding box center [412, 174] width 32 height 13
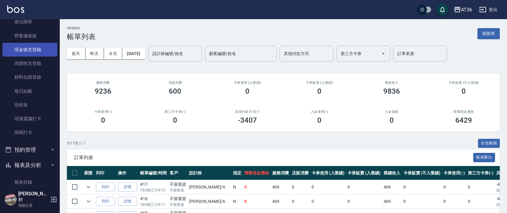
scroll to position [119, 0]
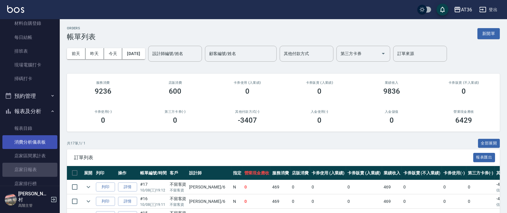
drag, startPoint x: 33, startPoint y: 172, endPoint x: 37, endPoint y: 142, distance: 30.8
click at [33, 172] on link "店家日報表" at bounding box center [29, 170] width 55 height 14
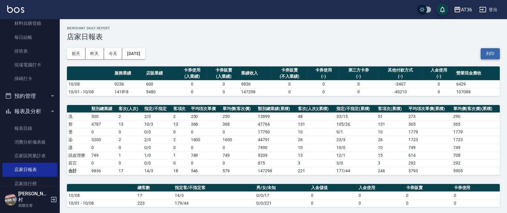
click at [492, 57] on button "列印" at bounding box center [490, 53] width 19 height 11
click at [28, 48] on link "排班表" at bounding box center [29, 51] width 55 height 14
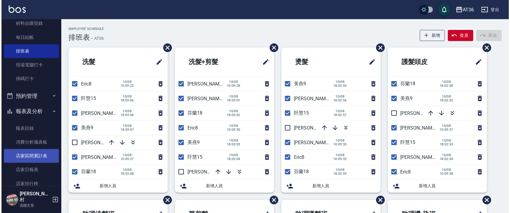
scroll to position [199, 0]
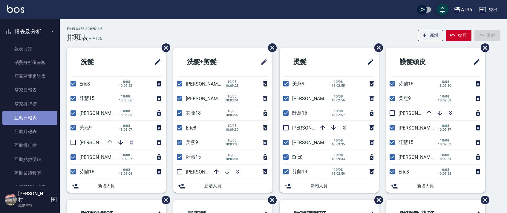
click at [35, 119] on link "互助日報表" at bounding box center [29, 118] width 55 height 14
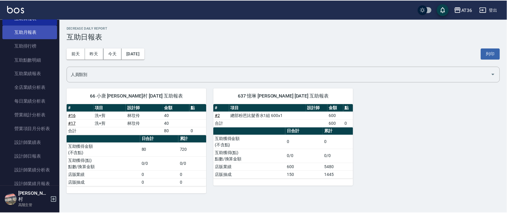
scroll to position [358, 0]
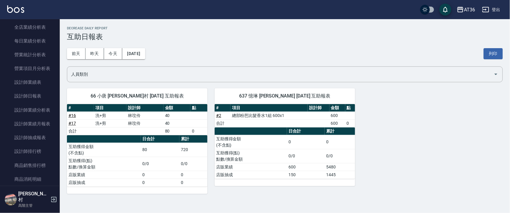
drag, startPoint x: 34, startPoint y: 96, endPoint x: 111, endPoint y: 100, distance: 77.5
click at [34, 96] on link "設計師日報表" at bounding box center [29, 96] width 55 height 14
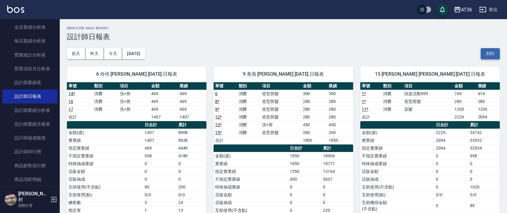
click at [486, 55] on button "列印" at bounding box center [490, 53] width 19 height 11
